Goal: Information Seeking & Learning: Learn about a topic

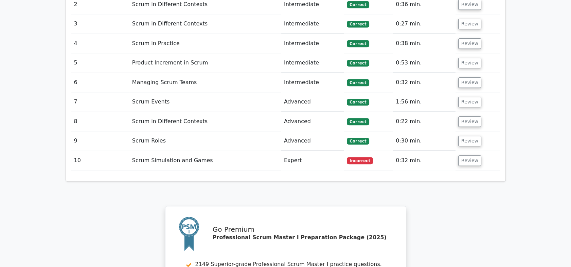
scroll to position [1132, 0]
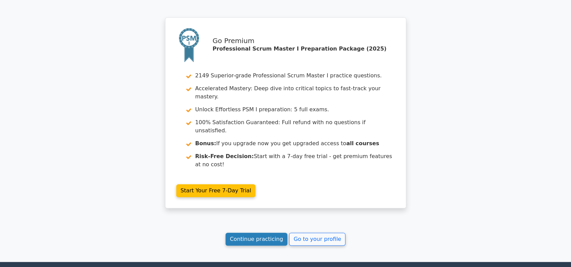
click at [269, 233] on link "Continue practicing" at bounding box center [257, 239] width 62 height 13
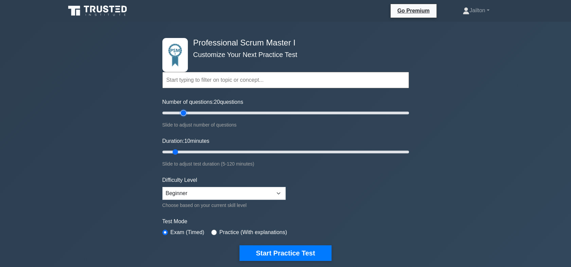
type input "20"
click at [184, 111] on input "Number of questions: 20 questions" at bounding box center [285, 113] width 247 height 8
click at [189, 151] on input "Duration: 15 minutes" at bounding box center [285, 152] width 247 height 8
click at [190, 151] on input "Duration: 15 minutes" at bounding box center [285, 152] width 247 height 8
type input "20"
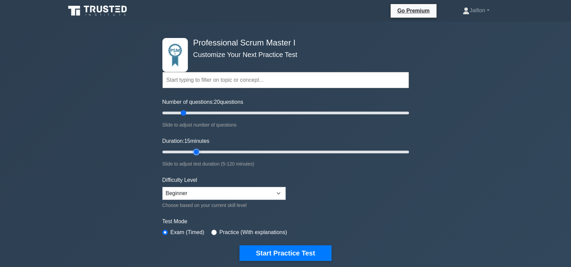
click at [195, 151] on input "Duration: 15 minutes" at bounding box center [285, 152] width 247 height 8
click at [295, 252] on button "Start Practice Test" at bounding box center [286, 254] width 92 height 16
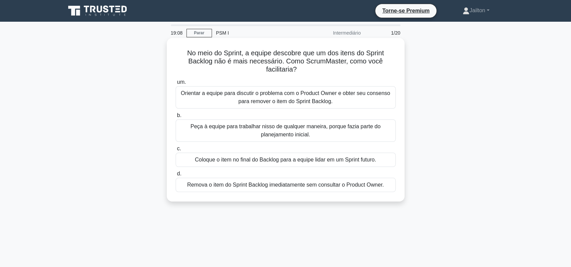
click at [301, 99] on div "Orientar a equipe para discutir o problema com o Product Owner e obter seu cons…" at bounding box center [286, 97] width 220 height 22
click at [176, 85] on input "um. Orientar a equipe para discutir o problema com o Product Owner e obter seu …" at bounding box center [176, 82] width 0 height 4
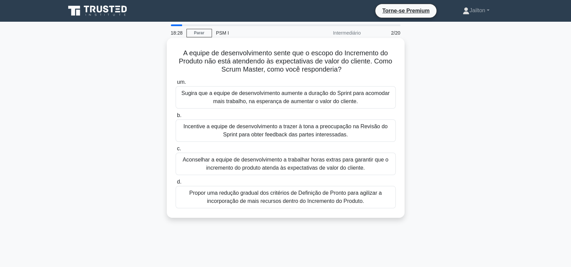
click at [274, 130] on div "Incentive a equipe de desenvolvimento a trazer à [PERSON_NAME] a preocupação na…" at bounding box center [286, 131] width 220 height 22
click at [176, 118] on input "b. Incentive a equipe de desenvolvimento a trazer à tona a preocupação na Revis…" at bounding box center [176, 115] width 0 height 4
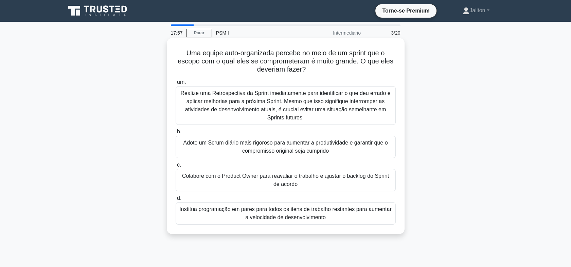
click at [283, 180] on div "Colabore com o Product Owner para reavaliar o trabalho e ajustar o backlog do S…" at bounding box center [286, 180] width 220 height 22
click at [176, 167] on input "c. Colabore com o Product Owner para reavaliar o trabalho e ajustar o backlog d…" at bounding box center [176, 165] width 0 height 4
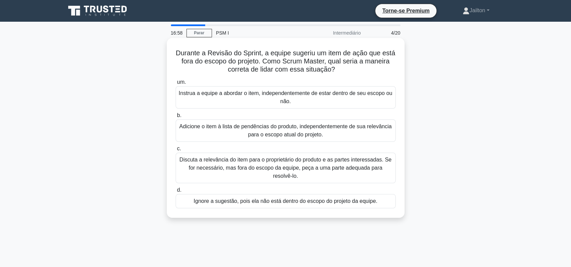
click at [301, 166] on div "Discuta a relevância do item para o proprietário do produto e as partes interes…" at bounding box center [286, 168] width 220 height 31
click at [176, 151] on input "c. Discuta a relevância do item para o proprietário do produto e as partes inte…" at bounding box center [176, 149] width 0 height 4
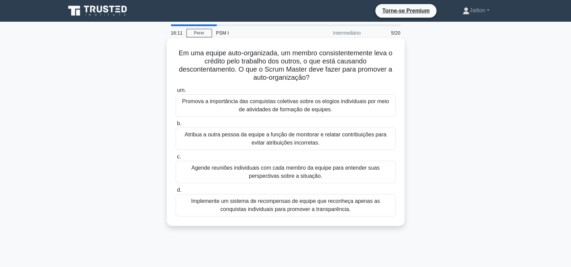
click at [299, 104] on div "Promova a importância das conquistas coletivas sobre os elogios individuais por…" at bounding box center [286, 105] width 220 height 22
click at [176, 93] on input "um. Promova a importância das conquistas coletivas sobre os elogios individuais…" at bounding box center [176, 90] width 0 height 4
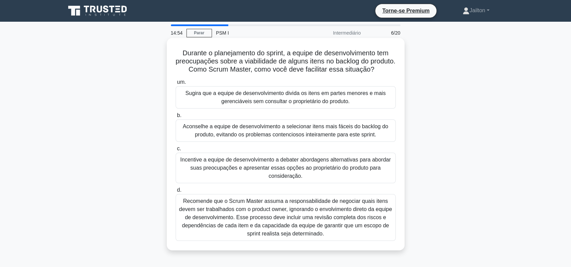
click at [281, 176] on div "Incentive a equipe de desenvolvimento a debater abordagens alternativas para ab…" at bounding box center [286, 168] width 220 height 31
click at [176, 151] on input "c. Incentive a equipe de desenvolvimento a debater abordagens alternativas para…" at bounding box center [176, 149] width 0 height 4
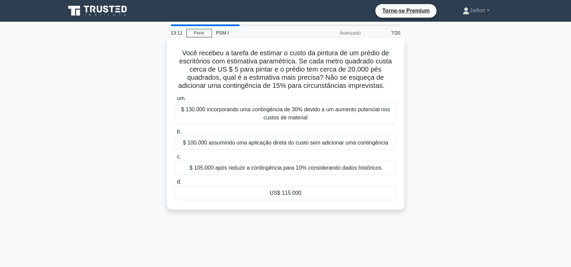
click at [289, 195] on div "US$ 115.000" at bounding box center [286, 193] width 220 height 14
click at [176, 184] on input "d. US$ 115.000" at bounding box center [176, 182] width 0 height 4
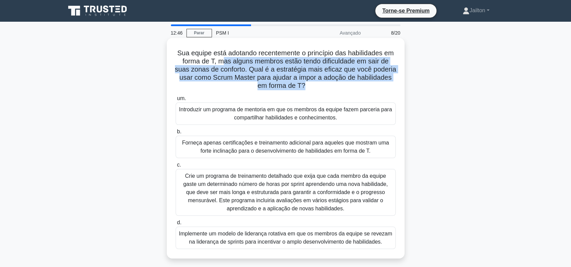
drag, startPoint x: 220, startPoint y: 63, endPoint x: 323, endPoint y: 88, distance: 106.0
click at [323, 88] on font "Sua equipe está adotando recentemente o princípio das habilidades em forma de T…" at bounding box center [286, 69] width 222 height 40
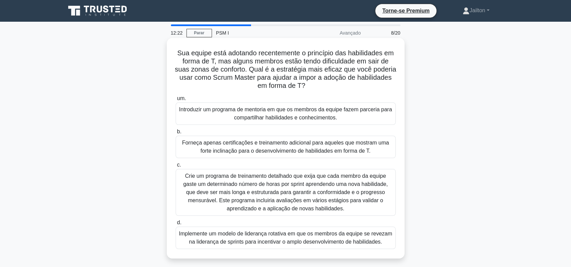
click at [292, 113] on div "Introduzir um programa de mentoria em que os membros da equipe fazem parceria p…" at bounding box center [286, 114] width 220 height 22
click at [176, 101] on input "um. Introduzir um programa de mentoria em que os membros da equipe fazem parcer…" at bounding box center [176, 98] width 0 height 4
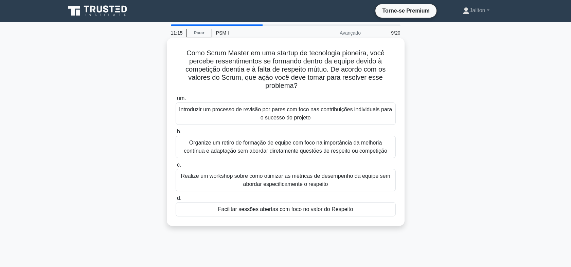
click at [301, 210] on div "Facilitar sessões abertas com foco no valor do Respeito" at bounding box center [286, 209] width 220 height 14
click at [176, 201] on input "d. Facilitar sessões abertas com foco no valor do Respeito" at bounding box center [176, 198] width 0 height 4
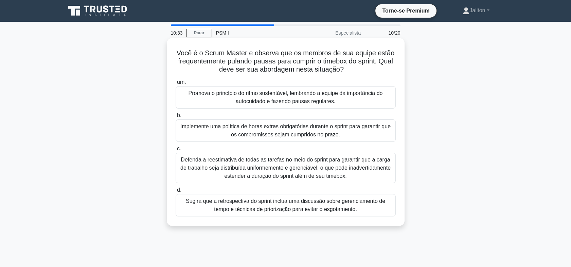
click at [296, 98] on div "Promova o princípio do ritmo sustentável, lembrando a equipe da importância do …" at bounding box center [286, 97] width 220 height 22
click at [176, 85] on input "um. Promova o princípio do ritmo sustentável, lembrando a equipe da importância…" at bounding box center [176, 82] width 0 height 4
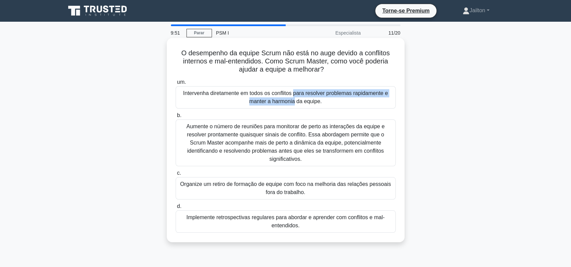
click at [292, 98] on div "Intervenha diretamente em todos os conflitos para resolver problemas rapidament…" at bounding box center [286, 97] width 220 height 22
drag, startPoint x: 292, startPoint y: 98, endPoint x: 250, endPoint y: 98, distance: 42.1
click at [250, 98] on div "Intervenha diretamente em todos os conflitos para resolver problemas rapidament…" at bounding box center [286, 97] width 220 height 22
click at [176, 85] on input "um. Intervenha diretamente em todos os conflitos para resolver problemas rapida…" at bounding box center [176, 82] width 0 height 4
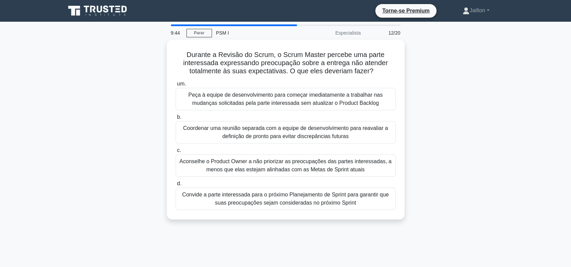
click at [513, 151] on main "9:44 Parar PSM I Especialista 12/20 Durante a Revisão do Scrum, o Scrum Master …" at bounding box center [285, 194] width 571 height 345
click at [473, 207] on div "Durante a Revisão do Scrum, o Scrum Master percebe uma parte interessada expres…" at bounding box center [285, 134] width 448 height 188
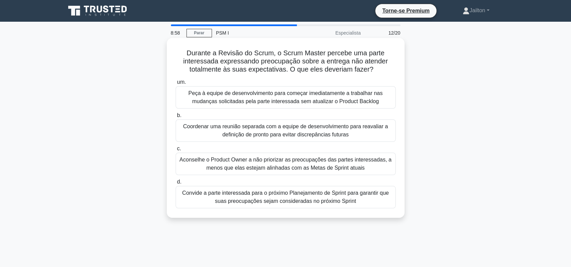
click at [384, 202] on div "Convide a parte interessada para o próximo Planejamento de Sprint para garantir…" at bounding box center [286, 197] width 220 height 22
click at [176, 184] on input "d. Convide a parte interessada para o próximo Planejamento de Sprint para garan…" at bounding box center [176, 182] width 0 height 4
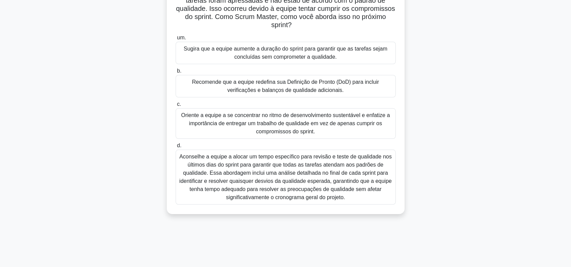
scroll to position [75, 0]
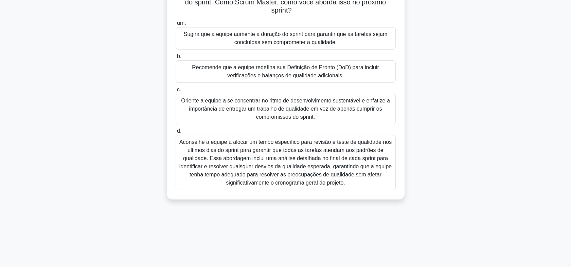
click at [277, 72] on div "Recomende que a equipe redefina sua Definição de Pronto (DoD) para incluir veri…" at bounding box center [286, 71] width 220 height 22
click at [176, 59] on input "b. Recomende que a equipe redefina sua Definição de Pronto (DoD) para incluir v…" at bounding box center [176, 56] width 0 height 4
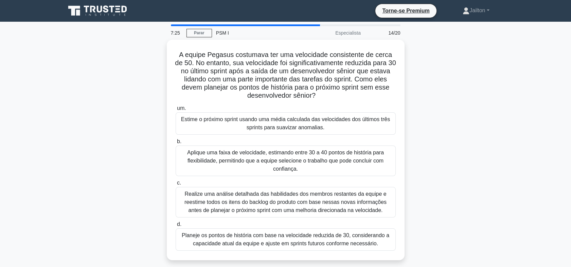
scroll to position [38, 0]
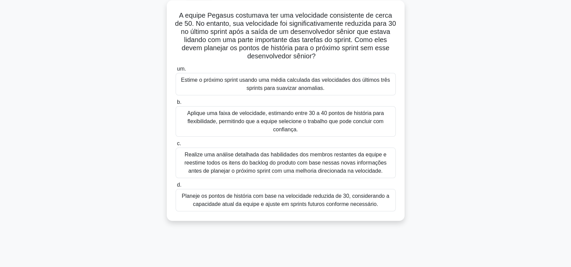
click at [291, 199] on div "Planeje os pontos de história com base na velocidade reduzida de 30, consideran…" at bounding box center [286, 200] width 220 height 22
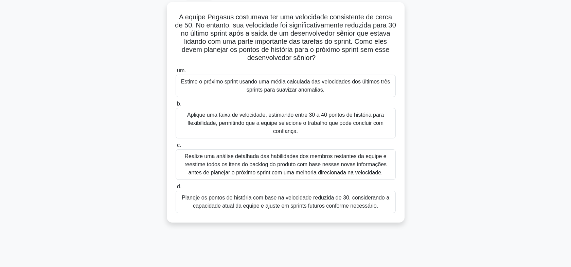
click at [498, 207] on div "A equipe Pegasus costumava ter uma velocidade consistente de cerca de 50. No en…" at bounding box center [285, 116] width 448 height 229
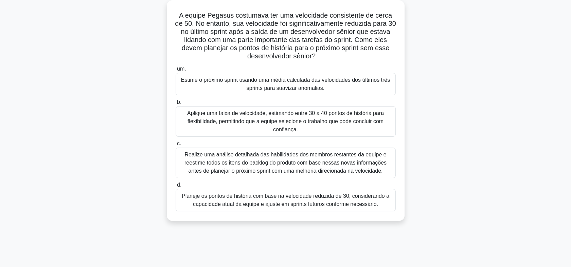
click at [390, 205] on div "Planeje os pontos de história com base na velocidade reduzida de 30, consideran…" at bounding box center [286, 200] width 220 height 22
click at [176, 188] on input "d. Planeje os pontos de história com base na velocidade reduzida de 30, conside…" at bounding box center [176, 185] width 0 height 4
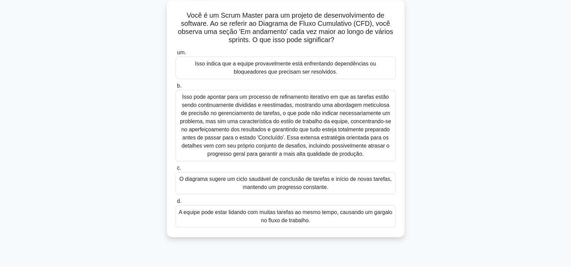
click at [282, 219] on div "A equipe pode estar lidando com muitas tarefas ao mesmo tempo, causando um garg…" at bounding box center [286, 217] width 220 height 22
click at [176, 204] on input "d. A equipe pode estar lidando com muitas tarefas ao mesmo tempo, causando um g…" at bounding box center [176, 201] width 0 height 4
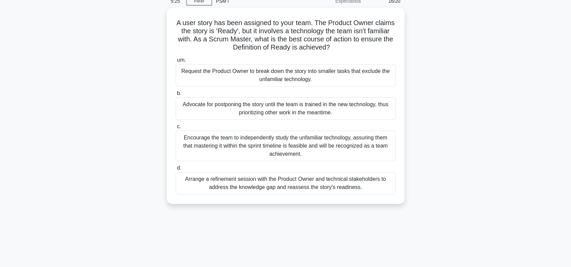
scroll to position [0, 0]
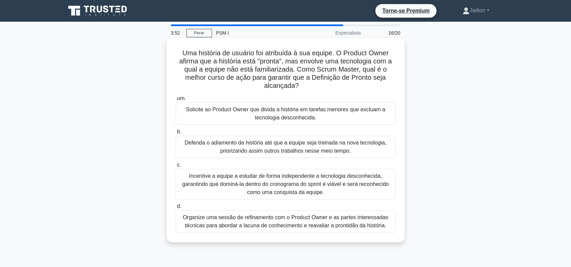
click at [391, 224] on div "Organize uma sessão de refinamento com o Product Owner e as partes interessadas…" at bounding box center [286, 222] width 220 height 22
click at [176, 209] on input "d. Organize uma sessão de refinamento com o Product Owner e as partes interessa…" at bounding box center [176, 207] width 0 height 4
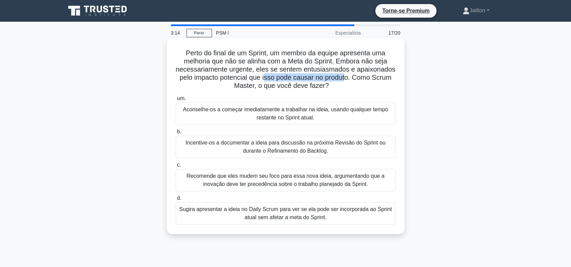
drag, startPoint x: 267, startPoint y: 79, endPoint x: 348, endPoint y: 81, distance: 80.9
click at [348, 81] on font "Perto do final de um Sprint, um membro da equipe apresenta uma melhoria que não…" at bounding box center [286, 69] width 220 height 40
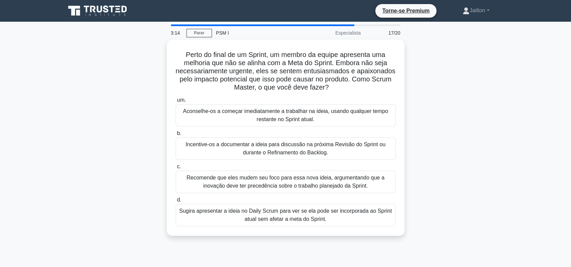
click at [534, 126] on main "3:14 Parar PSM I Especialista 17/20 Perto do final de um Sprint, um membro da e…" at bounding box center [285, 194] width 571 height 345
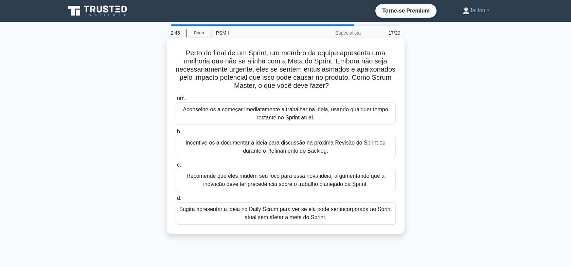
click at [387, 148] on div "Incentive-os a documentar a ideia para discussão na próxima Revisão do Sprint o…" at bounding box center [286, 147] width 220 height 22
click at [176, 134] on input "b. Incentive-os a documentar a ideia para discussão na próxima Revisão do Sprin…" at bounding box center [176, 132] width 0 height 4
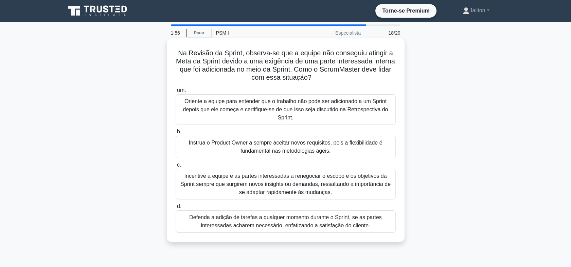
click at [381, 223] on div "Defenda a adição de tarefas a qualquer momento durante o Sprint, se as partes i…" at bounding box center [286, 222] width 220 height 22
click at [176, 209] on input "d. Defenda a adição de tarefas a qualquer momento durante o Sprint, se as parte…" at bounding box center [176, 207] width 0 height 4
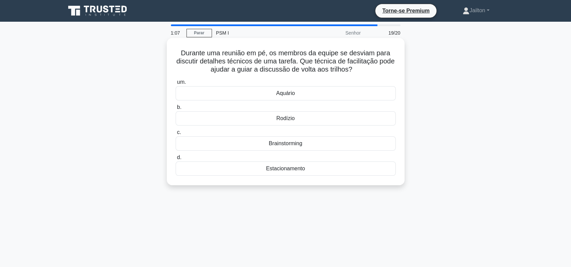
click at [292, 145] on div "Brainstorming" at bounding box center [286, 144] width 220 height 14
click at [176, 135] on input "c. Brainstorming" at bounding box center [176, 132] width 0 height 4
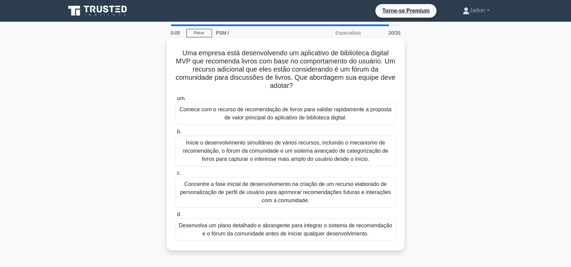
click at [385, 203] on div "Concentre a fase inicial de desenvolvimento na criação de um recurso elaborado …" at bounding box center [286, 192] width 220 height 31
click at [176, 176] on input "c. Concentre a fase inicial de desenvolvimento na criação de um recurso elabora…" at bounding box center [176, 173] width 0 height 4
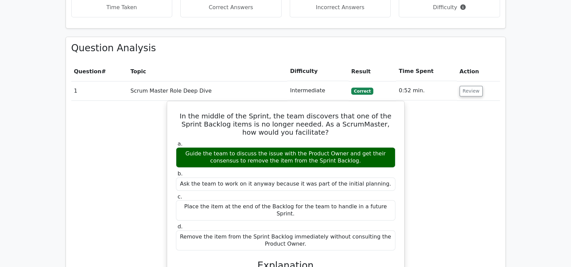
scroll to position [641, 0]
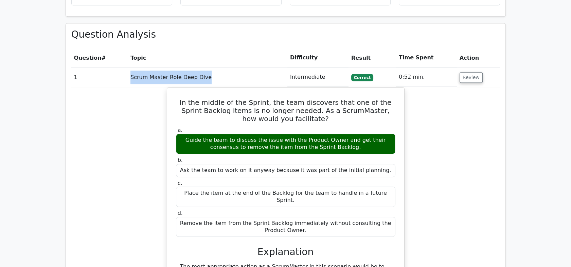
drag, startPoint x: 201, startPoint y: 52, endPoint x: 130, endPoint y: 52, distance: 70.7
click at [130, 68] on td "Scrum Master Role Deep Dive" at bounding box center [208, 77] width 160 height 19
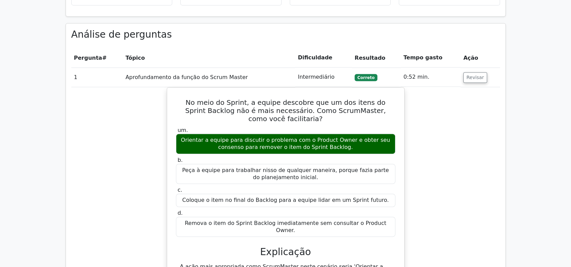
click at [324, 68] on td "Intermediário" at bounding box center [323, 77] width 57 height 19
copy td "Intermediário"
click at [475, 72] on button "Revisar" at bounding box center [475, 77] width 24 height 11
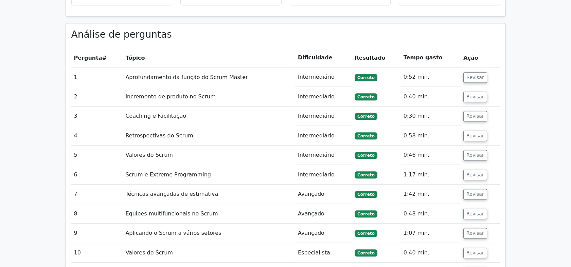
click at [310, 185] on td "Avançado" at bounding box center [323, 194] width 57 height 19
copy td "Avançado"
click at [313, 244] on td "Especialista" at bounding box center [323, 253] width 57 height 19
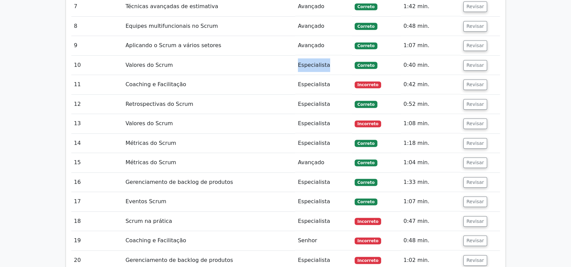
scroll to position [830, 0]
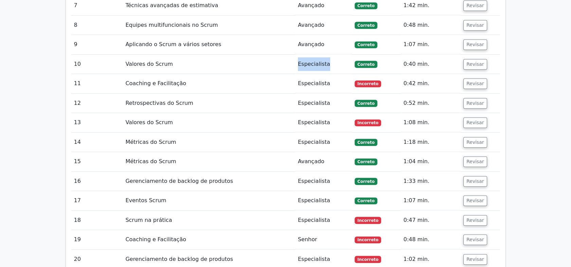
copy td "Especialista"
click at [309, 152] on td "Avançado" at bounding box center [323, 161] width 57 height 19
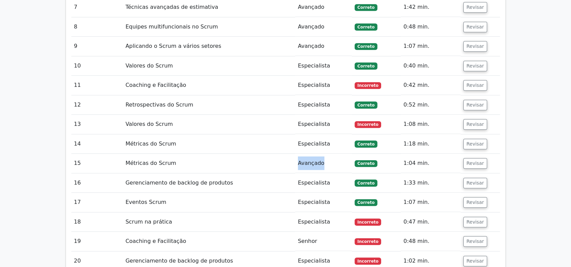
copy td "Avançado"
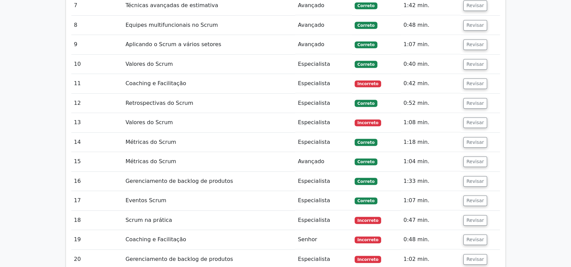
click at [307, 230] on td "Senhor" at bounding box center [323, 239] width 57 height 19
copy td "Senhor"
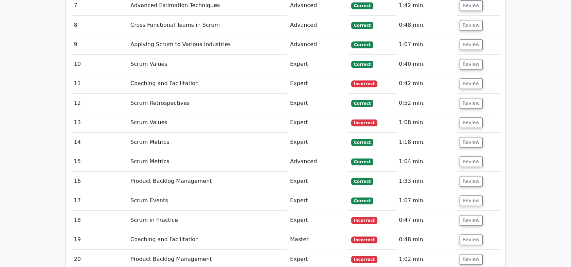
click at [300, 230] on td "Master" at bounding box center [317, 239] width 61 height 19
copy td "Master"
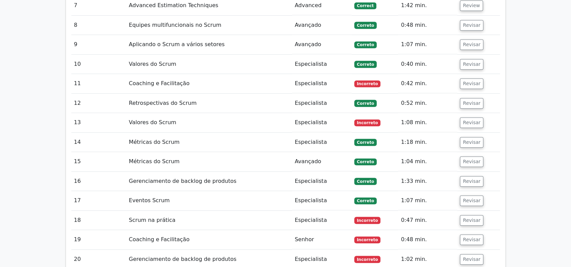
click at [306, 250] on td "Especialista" at bounding box center [321, 259] width 59 height 19
copy td "Especialista"
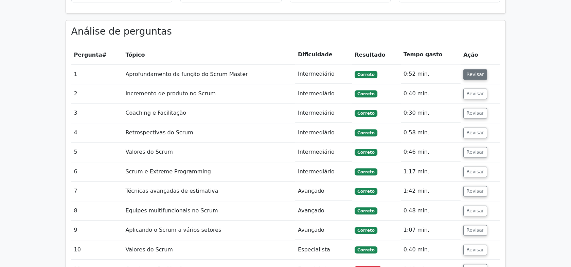
scroll to position [604, 0]
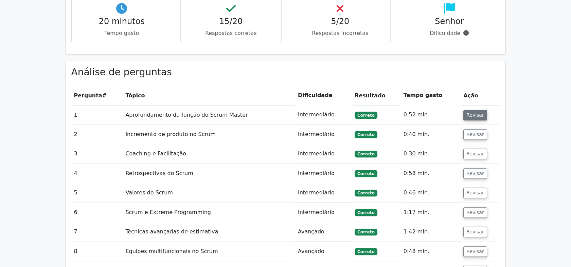
click at [472, 110] on button "Revisar" at bounding box center [475, 115] width 24 height 11
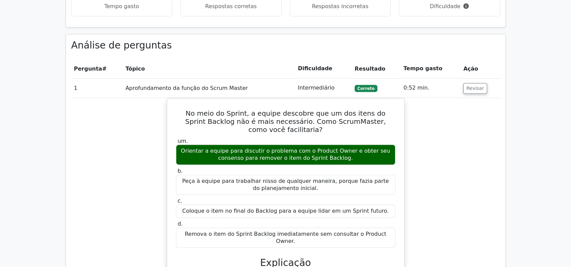
scroll to position [641, 0]
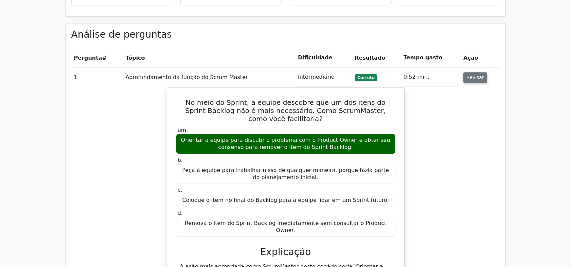
click at [477, 72] on button "Revisar" at bounding box center [475, 77] width 24 height 11
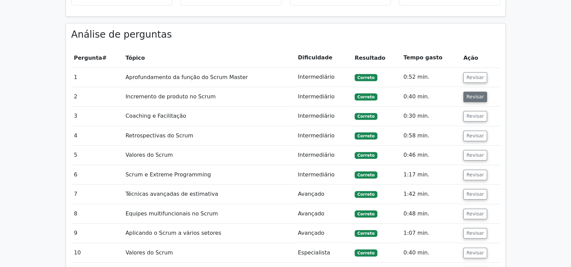
click at [481, 92] on button "Revisar" at bounding box center [475, 97] width 24 height 11
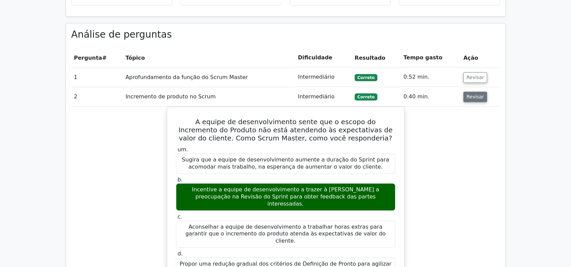
click at [477, 92] on button "Revisar" at bounding box center [475, 97] width 24 height 11
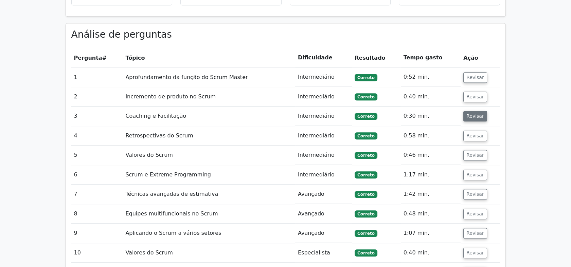
click at [474, 111] on button "Revisar" at bounding box center [475, 116] width 24 height 11
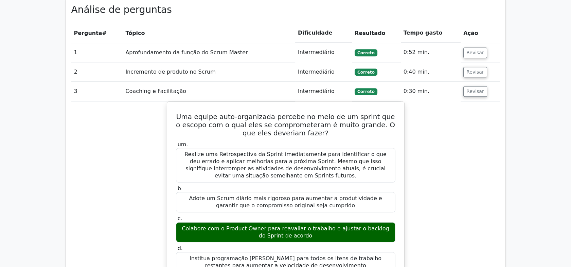
scroll to position [679, 0]
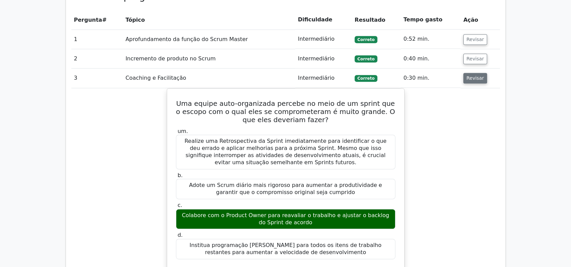
click at [476, 73] on button "Revisar" at bounding box center [475, 78] width 24 height 11
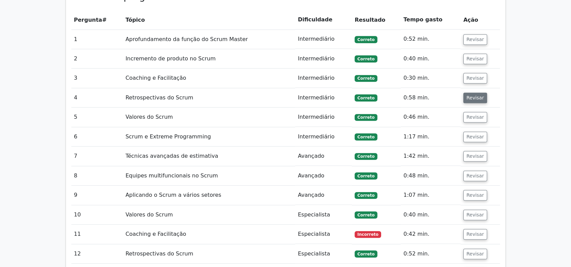
click at [475, 93] on button "Revisar" at bounding box center [475, 98] width 24 height 11
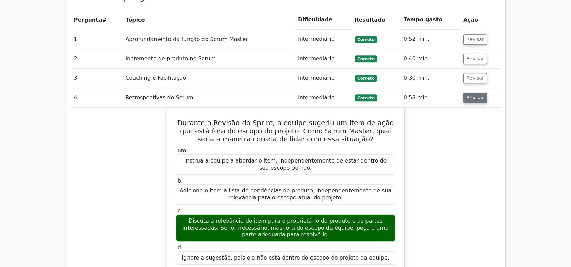
click at [474, 93] on button "Revisar" at bounding box center [475, 98] width 24 height 11
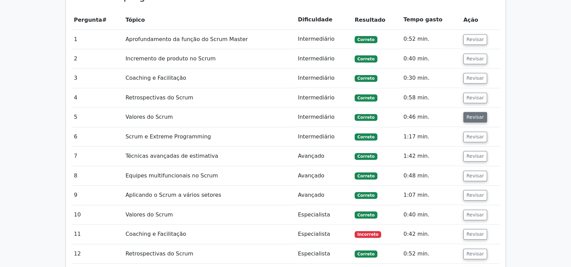
click at [473, 112] on button "Revisar" at bounding box center [475, 117] width 24 height 11
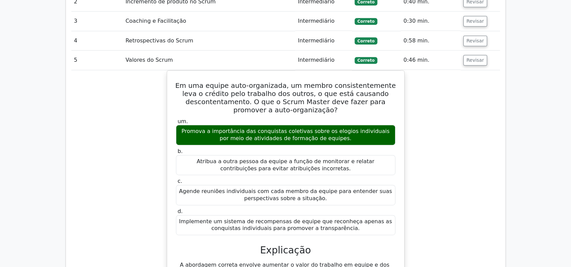
scroll to position [755, 0]
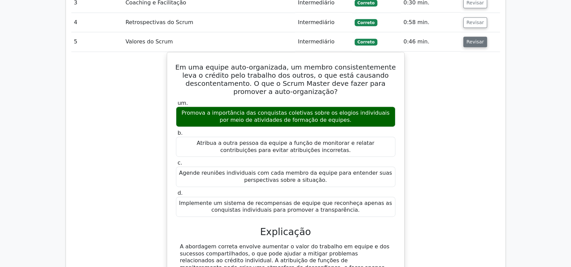
click at [475, 37] on button "Revisar" at bounding box center [475, 42] width 24 height 11
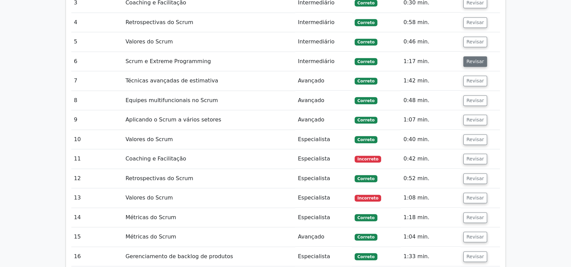
click at [475, 56] on button "Revisar" at bounding box center [475, 61] width 24 height 11
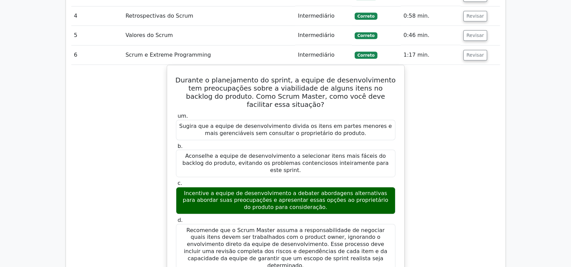
scroll to position [717, 0]
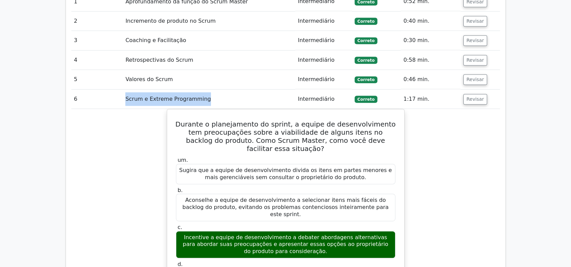
drag, startPoint x: 201, startPoint y: 74, endPoint x: 123, endPoint y: 76, distance: 78.2
click at [123, 90] on td "Scrum e Extreme Programming" at bounding box center [209, 99] width 173 height 19
copy td "Scrum e Extreme Programming"
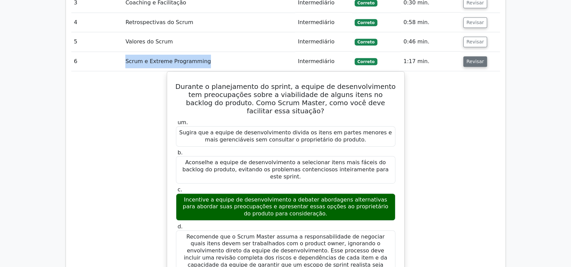
click at [476, 56] on button "Revisar" at bounding box center [475, 61] width 24 height 11
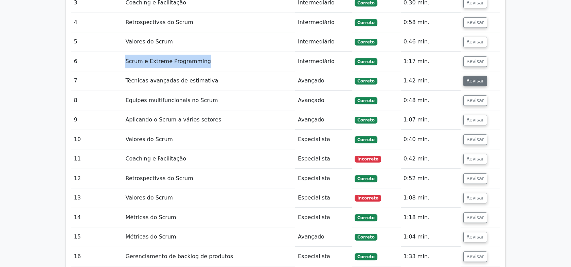
click at [476, 76] on button "Revisar" at bounding box center [475, 81] width 24 height 11
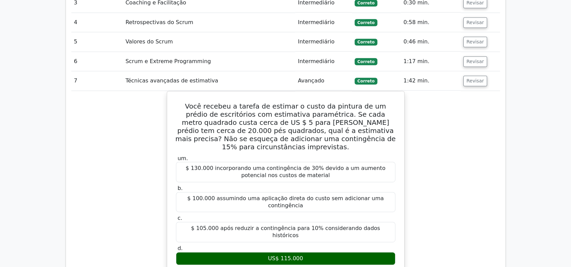
click at [487, 141] on div "Você recebeu a tarefa de estimar o custo da pintura de um prédio de escritórios…" at bounding box center [285, 247] width 429 height 313
click at [476, 76] on button "Revisar" at bounding box center [475, 81] width 24 height 11
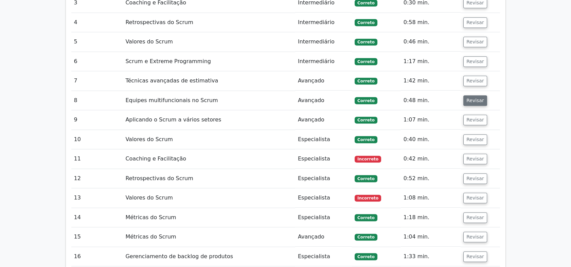
click at [477, 95] on button "Revisar" at bounding box center [475, 100] width 24 height 11
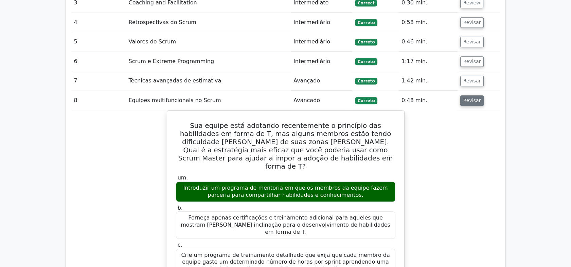
click at [471, 95] on button "Revisar" at bounding box center [472, 100] width 24 height 11
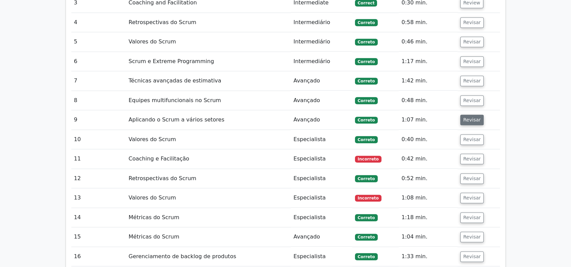
click at [471, 115] on button "Revisar" at bounding box center [472, 120] width 24 height 11
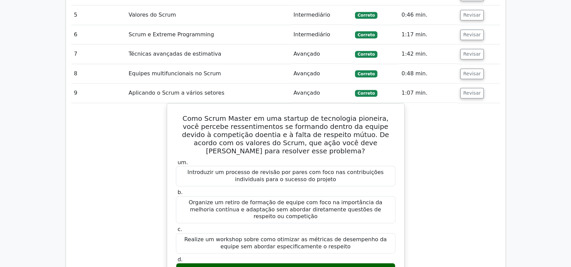
scroll to position [793, 0]
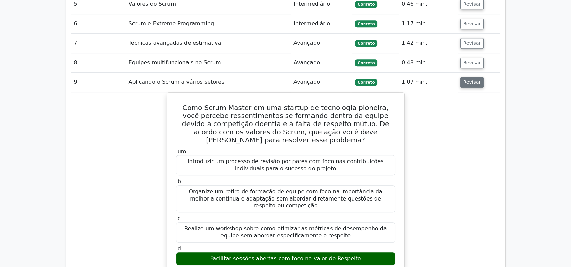
click at [470, 77] on button "Revisar" at bounding box center [472, 82] width 24 height 11
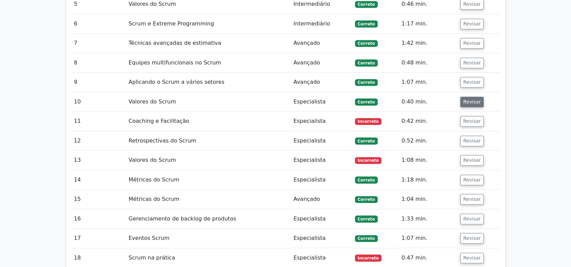
click at [471, 97] on button "Revisar" at bounding box center [472, 102] width 24 height 11
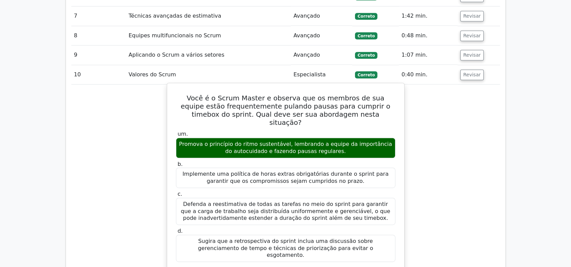
scroll to position [830, 0]
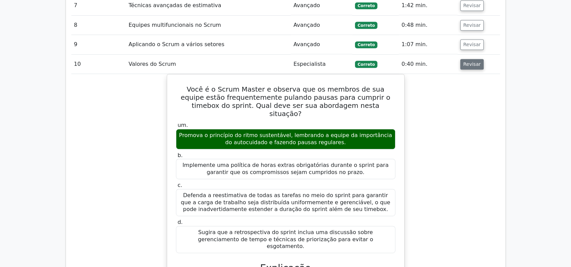
click at [473, 59] on button "Revisar" at bounding box center [472, 64] width 24 height 11
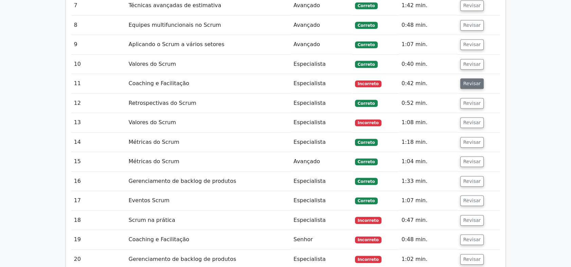
click at [474, 78] on button "Revisar" at bounding box center [472, 83] width 24 height 11
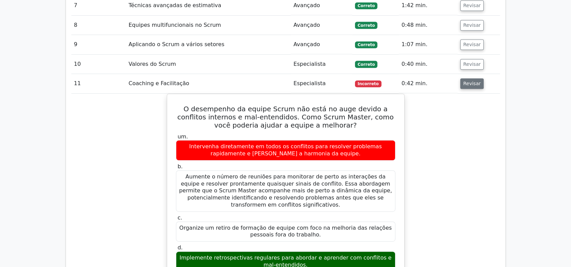
click at [465, 78] on button "Revisar" at bounding box center [472, 83] width 24 height 11
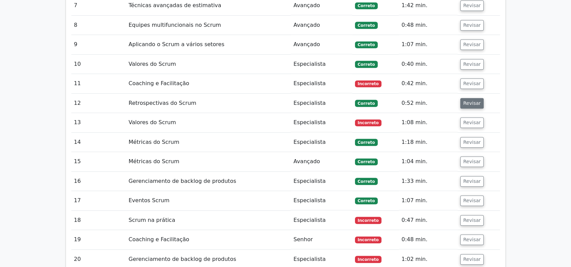
click at [467, 98] on button "Revisar" at bounding box center [472, 103] width 24 height 11
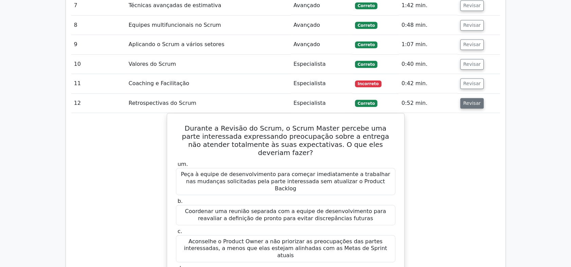
click at [473, 98] on button "Revisar" at bounding box center [472, 103] width 24 height 11
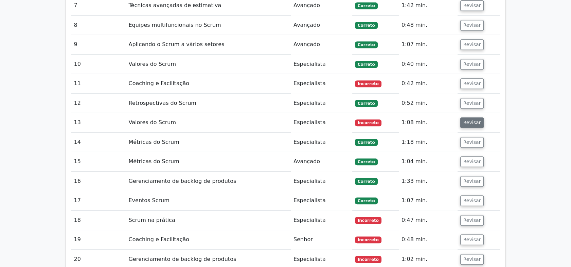
click at [470, 118] on button "Revisar" at bounding box center [472, 123] width 24 height 11
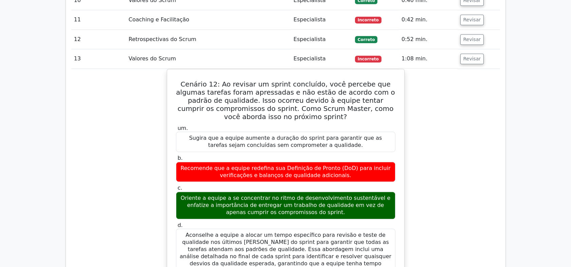
scroll to position [906, 0]
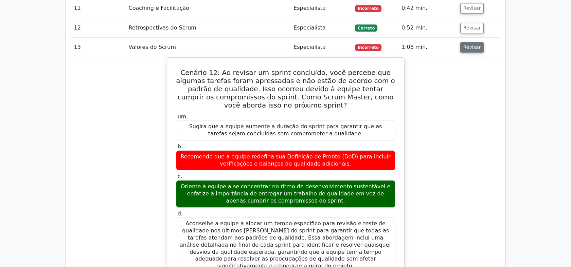
click at [473, 42] on button "Revisar" at bounding box center [472, 47] width 24 height 11
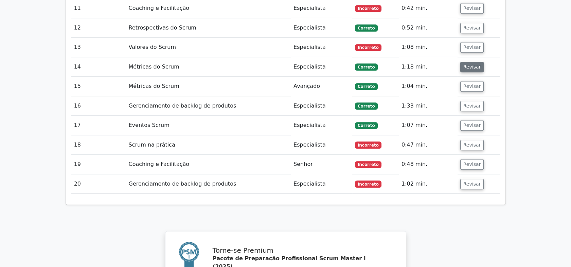
click at [469, 62] on button "Revisar" at bounding box center [472, 67] width 24 height 11
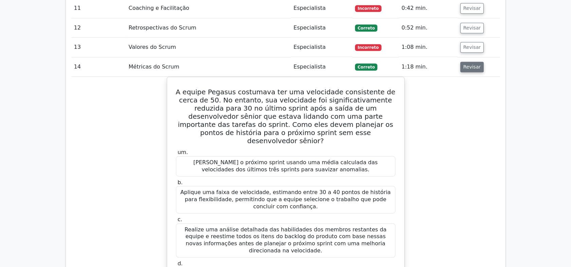
click at [476, 62] on button "Revisar" at bounding box center [472, 67] width 24 height 11
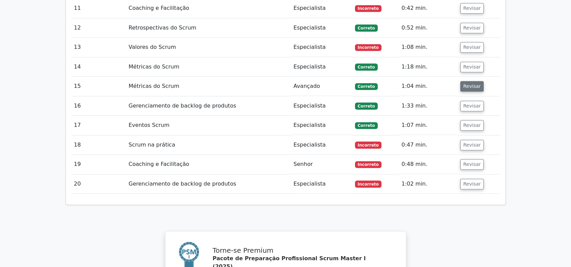
click at [473, 81] on button "Revisar" at bounding box center [472, 86] width 24 height 11
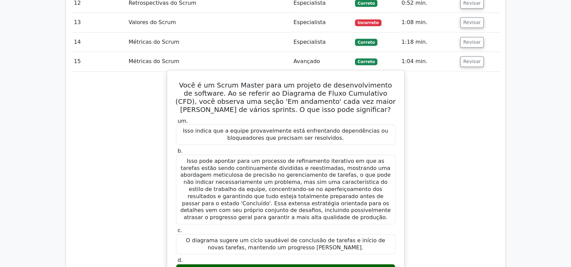
scroll to position [943, 0]
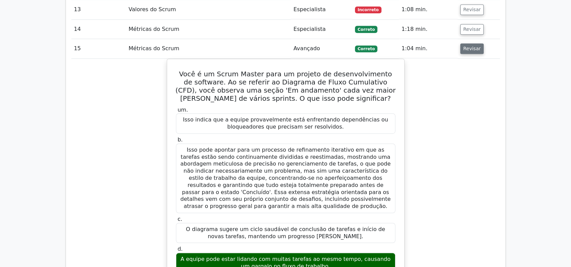
click at [475, 43] on button "Revisar" at bounding box center [472, 48] width 24 height 11
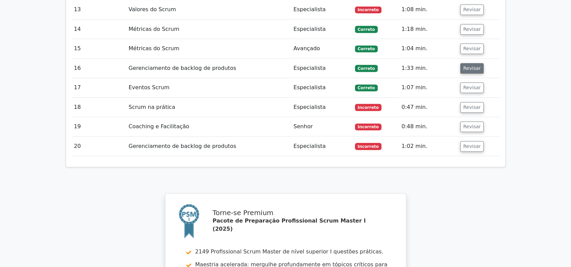
click at [473, 63] on button "Revisar" at bounding box center [472, 68] width 24 height 11
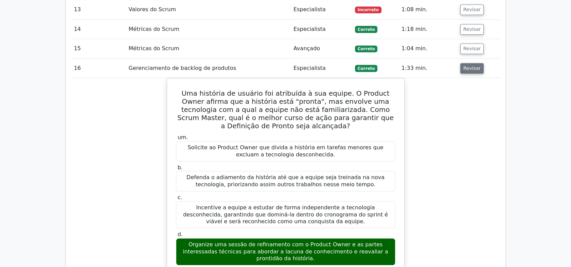
click at [471, 63] on button "Revisar" at bounding box center [472, 68] width 24 height 11
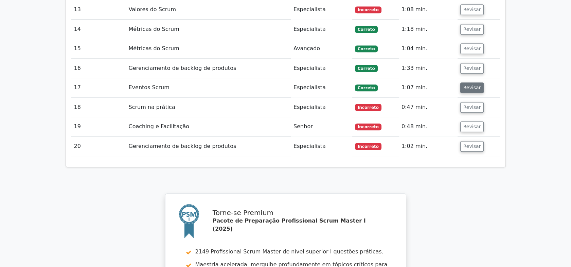
click at [470, 83] on button "Revisar" at bounding box center [472, 88] width 24 height 11
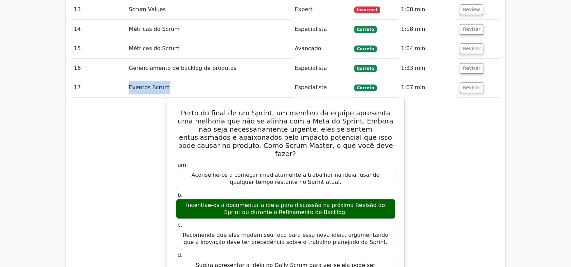
drag, startPoint x: 164, startPoint y: 62, endPoint x: 129, endPoint y: 57, distance: 35.7
click at [129, 78] on td "Eventos Scrum" at bounding box center [209, 87] width 166 height 19
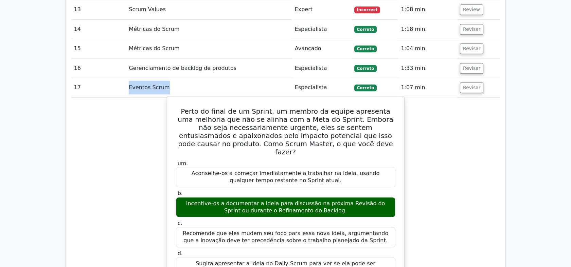
copy td "Eventos Scrum"
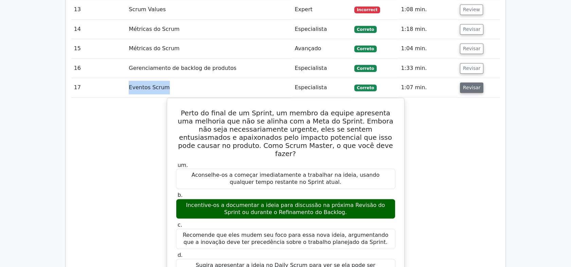
click at [470, 83] on button "Revisar" at bounding box center [472, 88] width 24 height 11
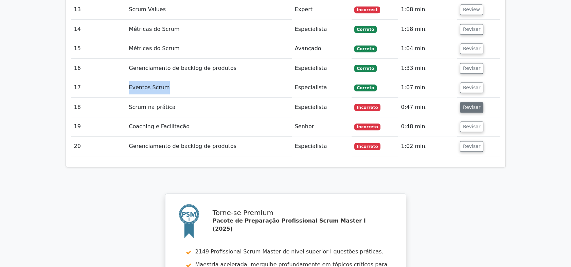
click at [472, 102] on button "Revisar" at bounding box center [472, 107] width 24 height 11
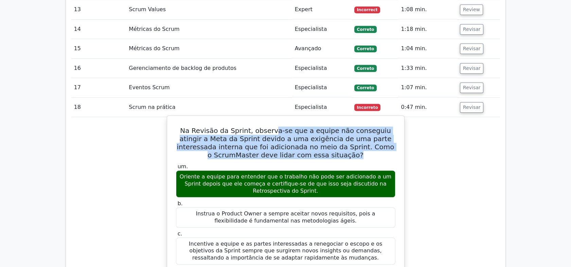
drag, startPoint x: 274, startPoint y: 106, endPoint x: 334, endPoint y: 128, distance: 64.3
click at [334, 128] on h5 "Na Revisão da Sprint, observa-se que a equipe não conseguiu atingir a Meta da S…" at bounding box center [285, 143] width 221 height 33
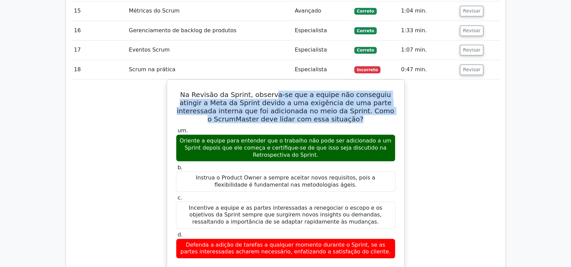
scroll to position [981, 0]
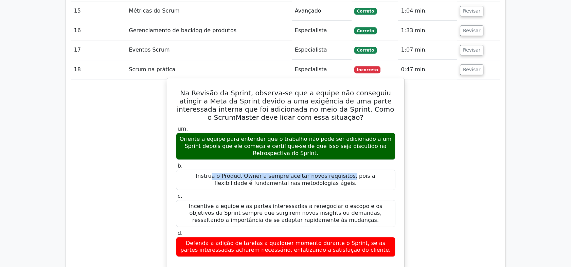
drag, startPoint x: 203, startPoint y: 149, endPoint x: 329, endPoint y: 151, distance: 126.4
click at [329, 170] on div "Instrua o Product Owner a sempre aceitar novos requisitos, pois a flexibilidade…" at bounding box center [285, 180] width 219 height 20
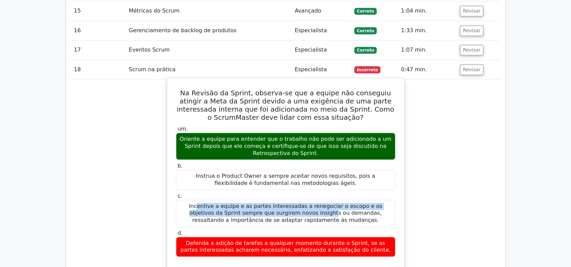
drag, startPoint x: 189, startPoint y: 177, endPoint x: 279, endPoint y: 186, distance: 90.5
click at [279, 200] on div "Incentive a equipe e as partes interessadas a renegociar o escopo e os objetivo…" at bounding box center [285, 213] width 219 height 27
drag, startPoint x: 188, startPoint y: 217, endPoint x: 373, endPoint y: 226, distance: 185.4
click at [373, 237] on div "Defenda a adição de tarefas a qualquer momento durante o Sprint, se as partes i…" at bounding box center [285, 247] width 219 height 20
drag, startPoint x: 265, startPoint y: 114, endPoint x: 294, endPoint y: 128, distance: 31.9
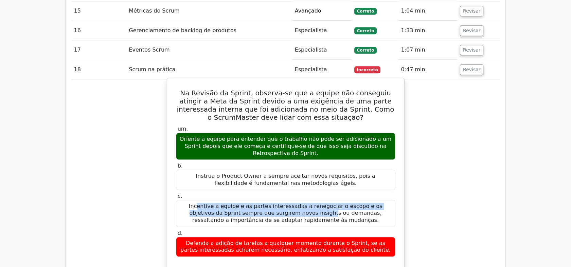
click at [294, 133] on div "Oriente a equipe para entender que o trabalho não pode ser adicionado a um Spri…" at bounding box center [285, 146] width 219 height 27
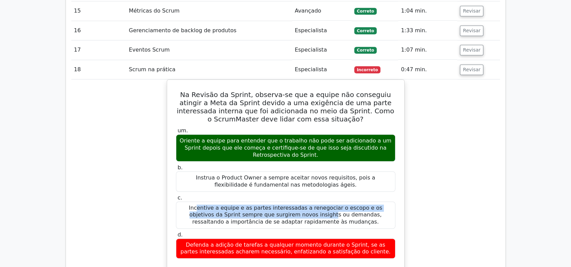
click at [440, 129] on div "Na Revisão da Sprint, observa-se que a equipe não conseguiu atingir a Meta da S…" at bounding box center [285, 239] width 429 height 318
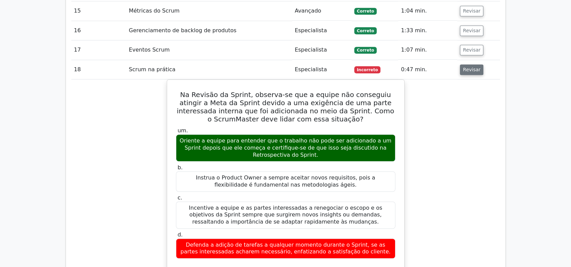
click at [470, 65] on button "Revisar" at bounding box center [472, 70] width 24 height 11
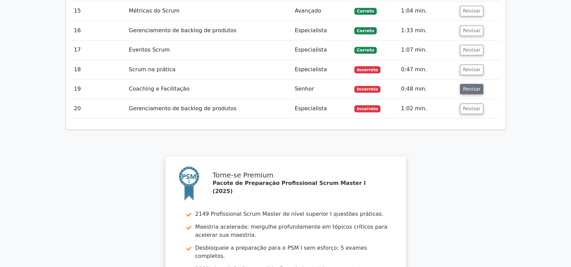
click at [470, 84] on button "Revisar" at bounding box center [472, 89] width 24 height 11
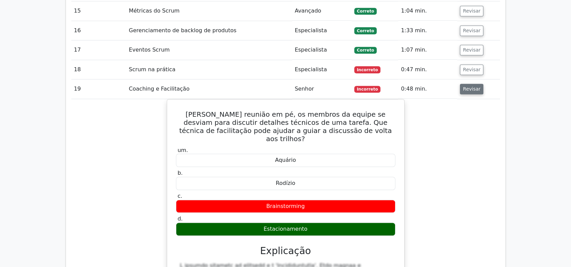
click at [474, 84] on button "Revisar" at bounding box center [472, 89] width 24 height 11
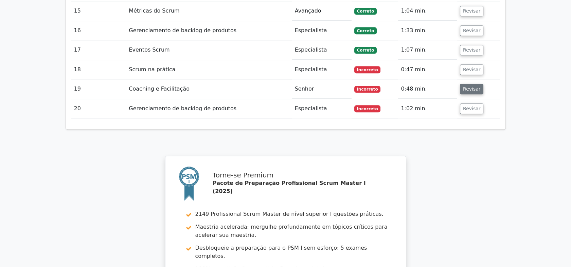
click at [476, 84] on button "Revisar" at bounding box center [472, 89] width 24 height 11
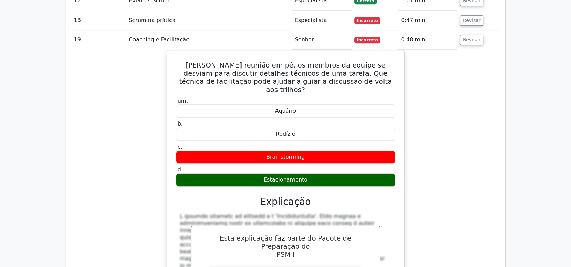
scroll to position [1019, 0]
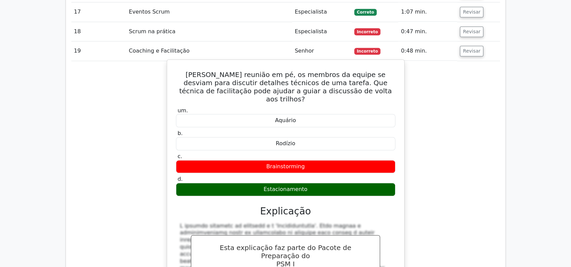
drag, startPoint x: 181, startPoint y: 48, endPoint x: 341, endPoint y: 149, distance: 189.4
click at [341, 149] on div "Durante uma reunião em pé, os membros da equipe se desviam para discutir detalh…" at bounding box center [286, 209] width 232 height 292
drag, startPoint x: 341, startPoint y: 149, endPoint x: 285, endPoint y: 154, distance: 55.6
copy div "Durante uma reunião em pé, os membros da equipe se desviam para discutir detalh…"
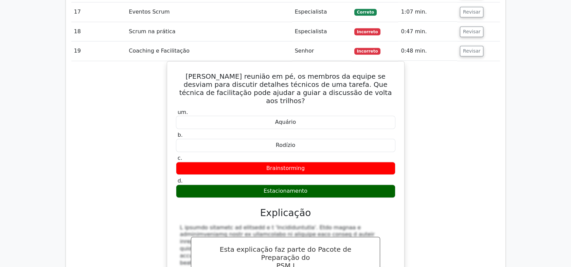
click at [497, 100] on div "Durante uma reunião em pé, os membros da equipe se desviam para discutir detalh…" at bounding box center [285, 214] width 429 height 306
click at [472, 46] on button "Revisar" at bounding box center [472, 51] width 24 height 11
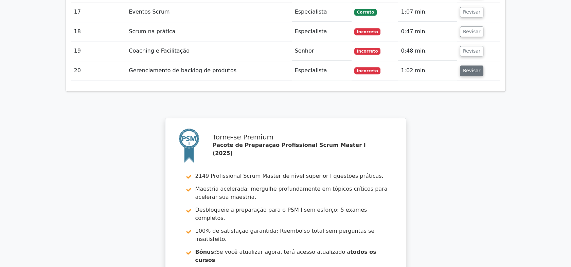
click at [469, 66] on button "Revisar" at bounding box center [472, 71] width 24 height 11
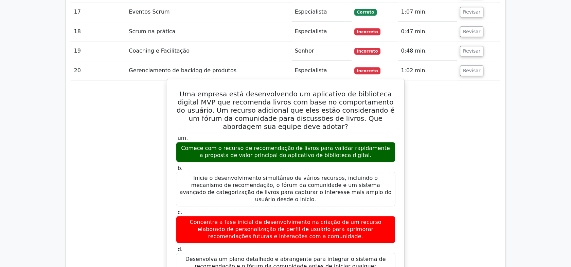
drag, startPoint x: 180, startPoint y: 67, endPoint x: 376, endPoint y: 236, distance: 258.5
click at [376, 236] on div "Uma empresa está desenvolvendo um aplicativo de biblioteca digital MVP que reco…" at bounding box center [286, 242] width 232 height 321
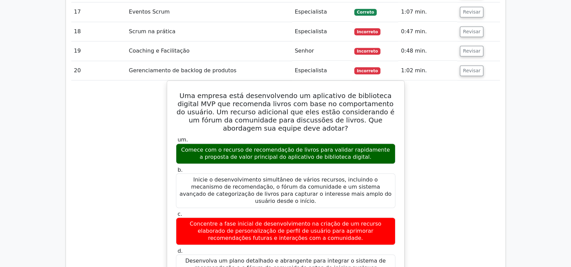
click at [425, 107] on div "Uma empresa está desenvolvendo um aplicativo de biblioteca digital MVP que reco…" at bounding box center [285, 248] width 429 height 335
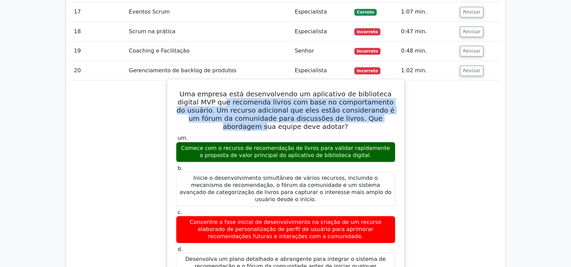
drag, startPoint x: 202, startPoint y: 77, endPoint x: 359, endPoint y: 92, distance: 157.3
click at [359, 92] on h5 "Uma empresa está desenvolvendo um aplicativo de biblioteca digital MVP que reco…" at bounding box center [285, 110] width 221 height 41
